Goal: Navigation & Orientation: Find specific page/section

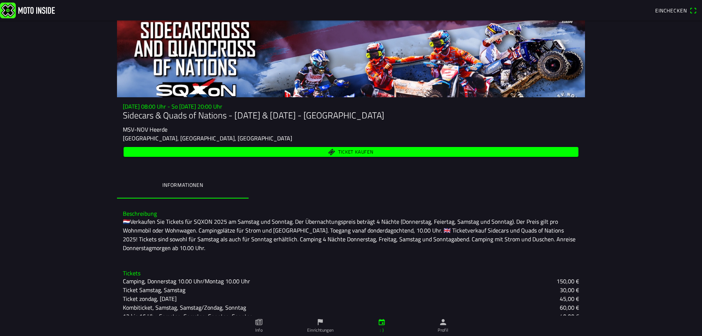
scroll to position [53, 0]
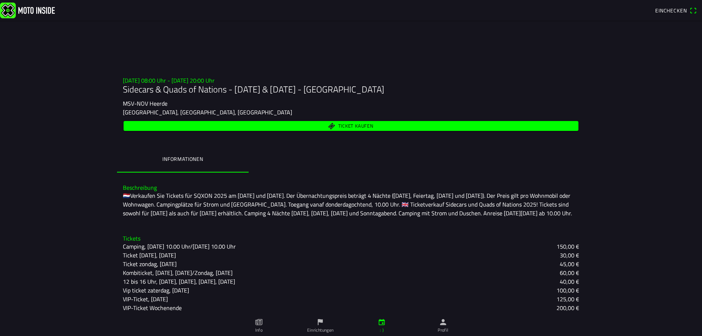
scroll to position [53, 0]
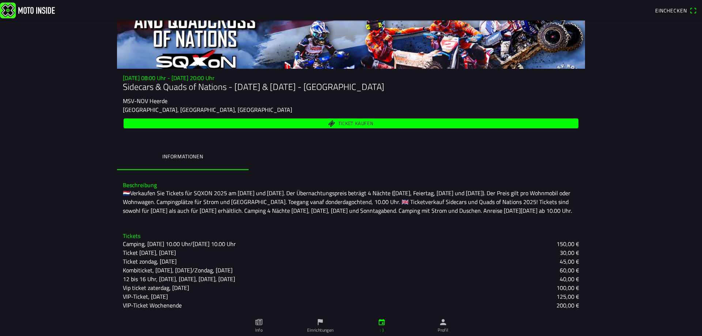
click at [319, 327] on font "Einrichtungen" at bounding box center [320, 329] width 27 height 7
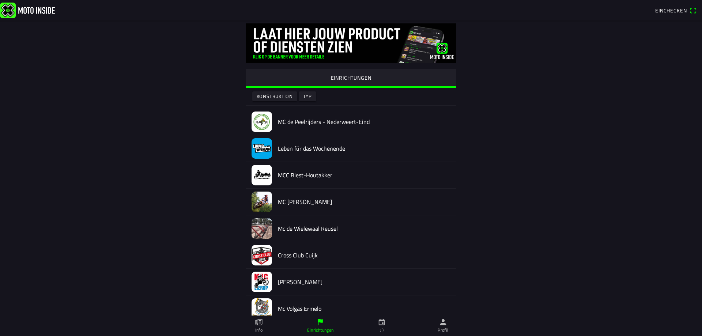
click at [259, 148] on img at bounding box center [261, 148] width 20 height 20
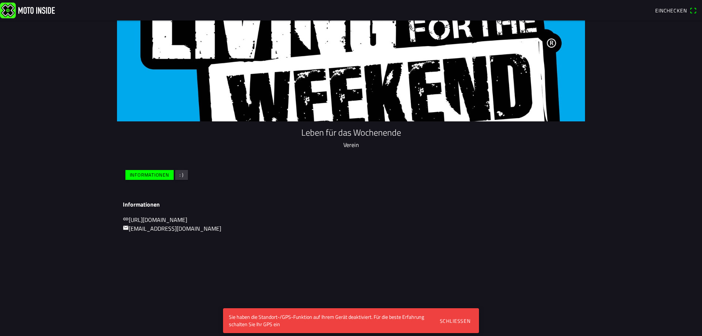
click at [454, 319] on font "Schließen" at bounding box center [455, 321] width 31 height 8
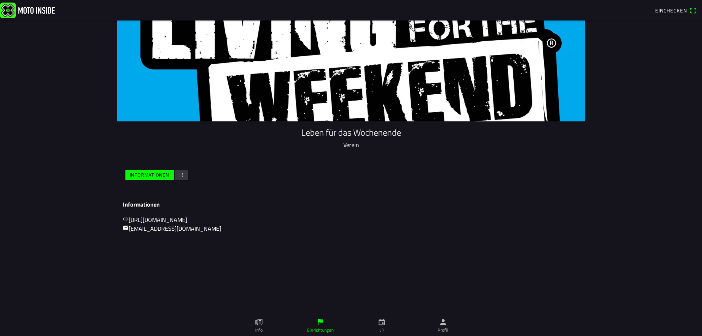
click at [259, 325] on icon "Papier" at bounding box center [258, 322] width 7 height 6
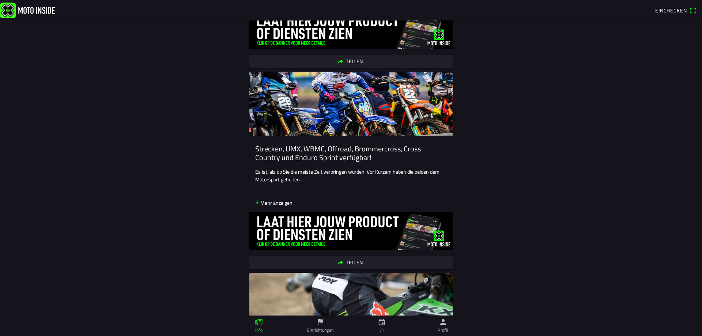
scroll to position [2319, 0]
